Goal: Navigation & Orientation: Understand site structure

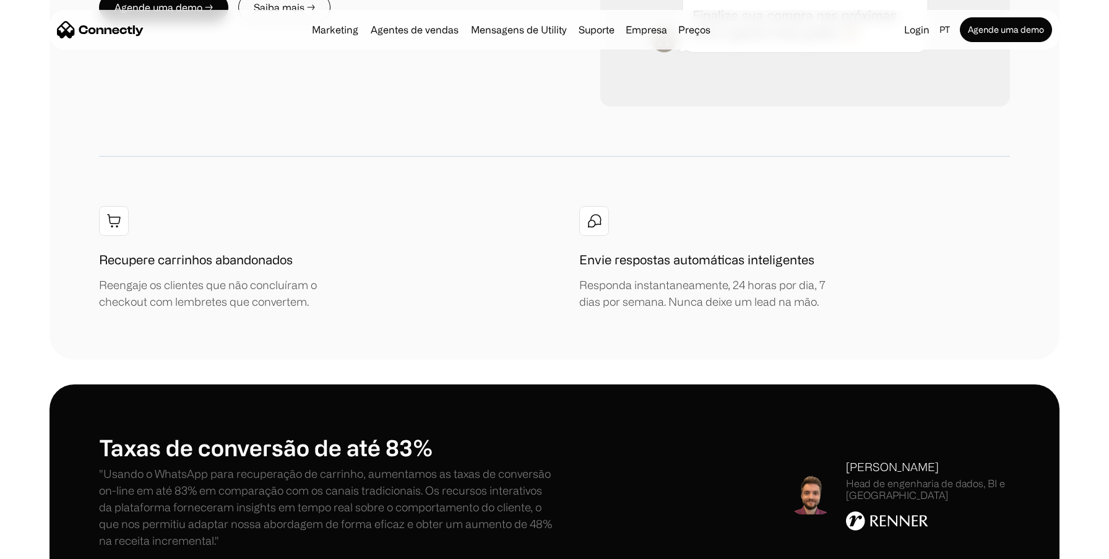
scroll to position [1698, 0]
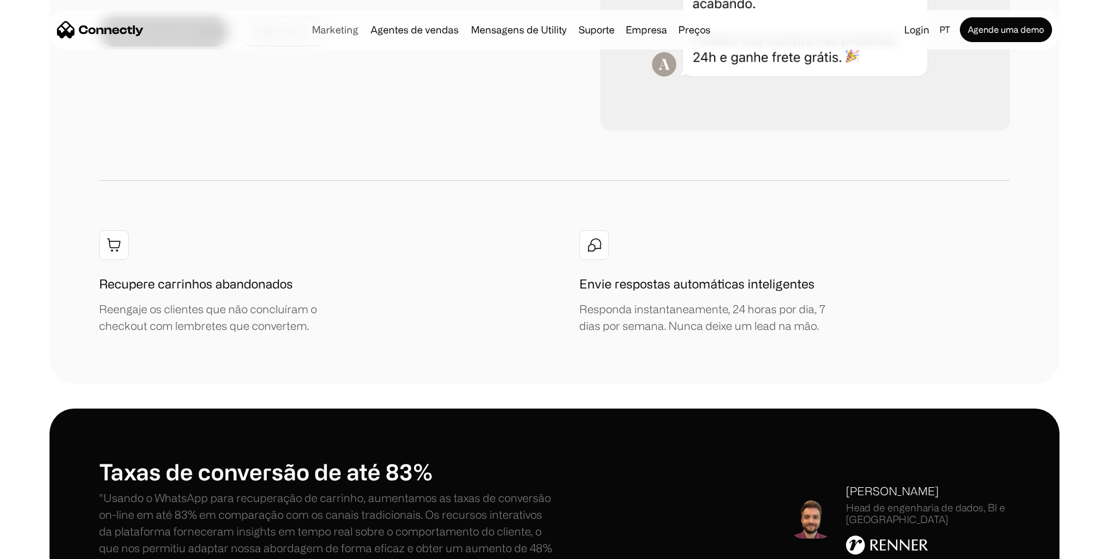
click at [332, 33] on link "Marketing" at bounding box center [335, 30] width 56 height 10
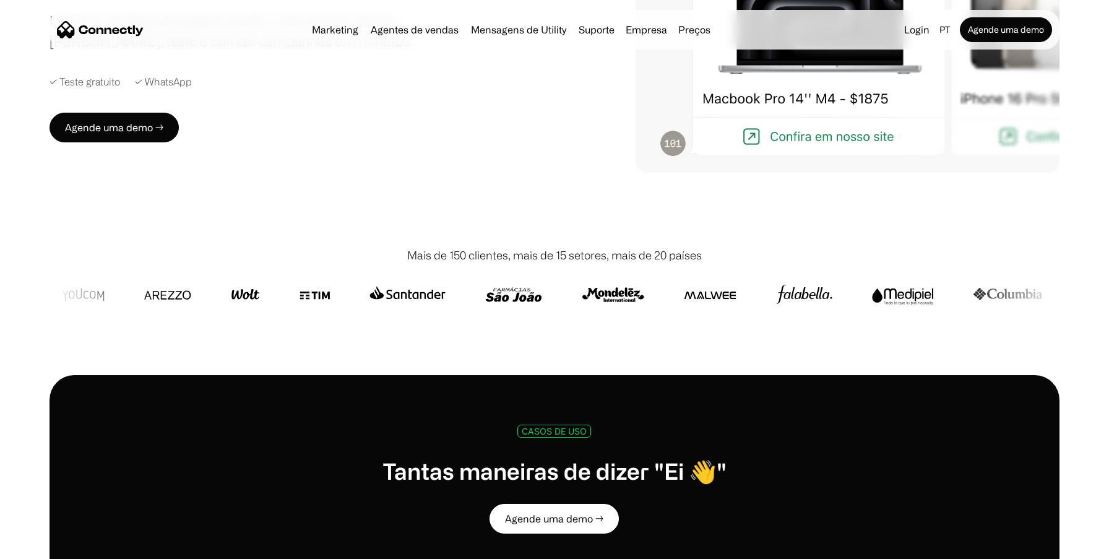
scroll to position [221, 0]
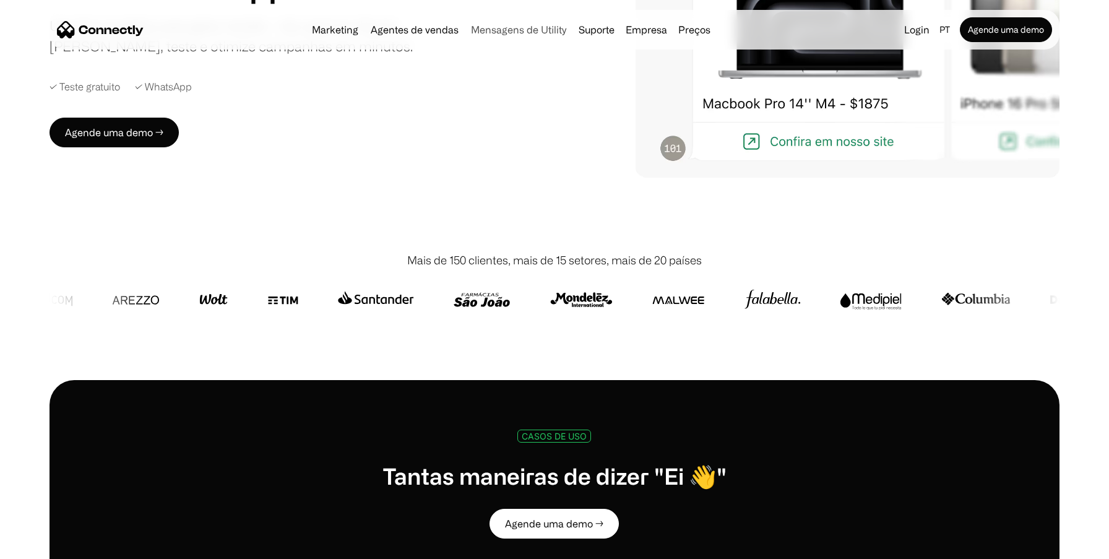
click at [533, 30] on link "Mensagens de Utility" at bounding box center [518, 30] width 105 height 10
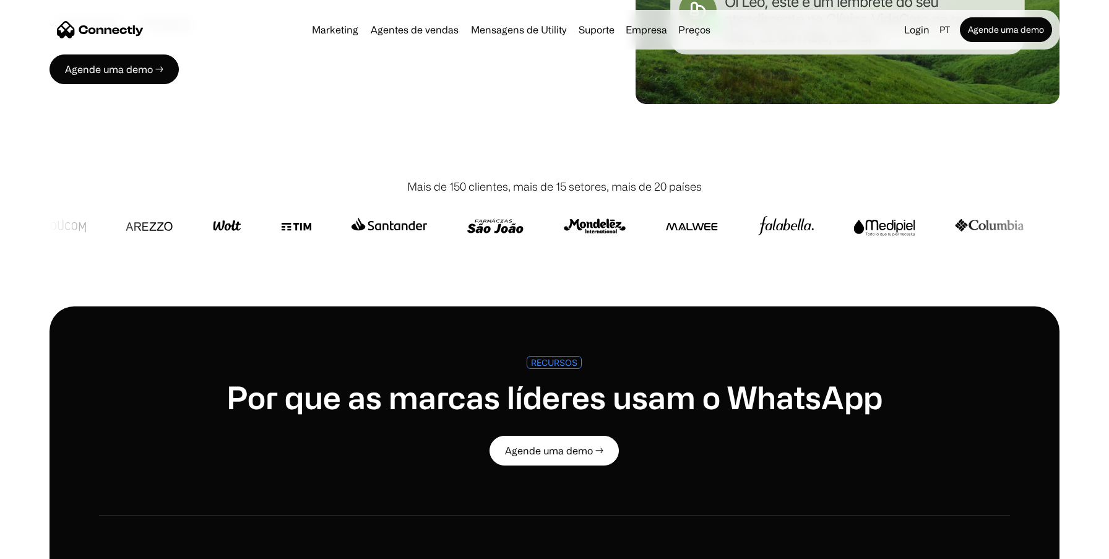
scroll to position [276, 0]
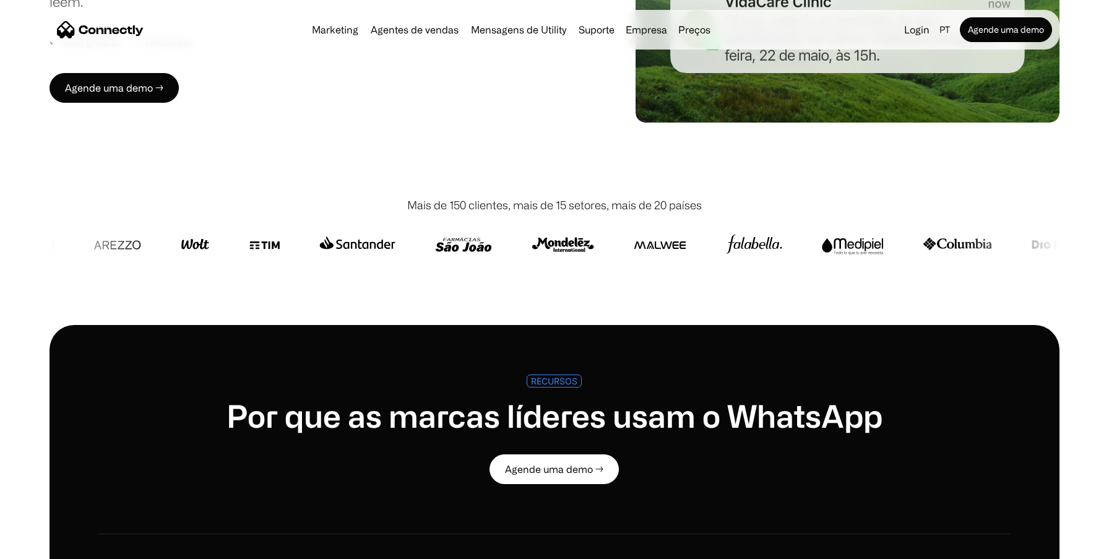
click at [116, 30] on img "home" at bounding box center [100, 29] width 87 height 17
